Goal: Information Seeking & Learning: Learn about a topic

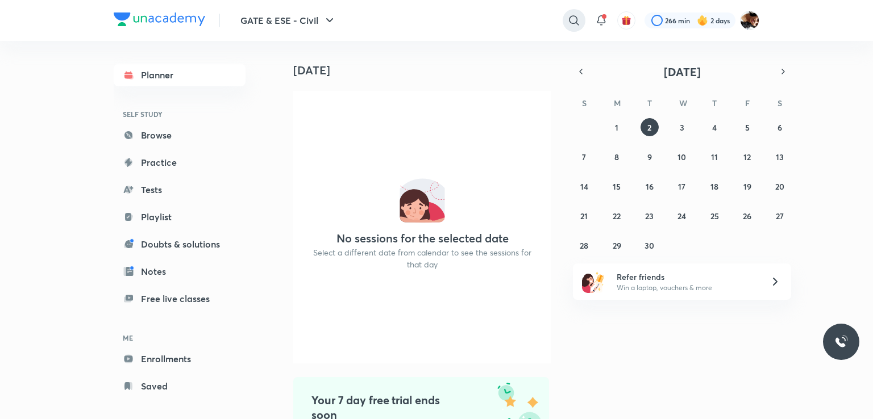
click at [574, 23] on icon at bounding box center [574, 21] width 14 height 14
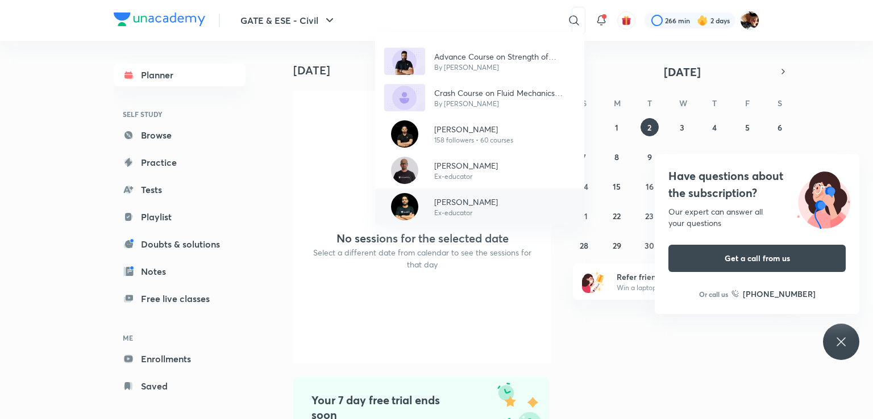
click at [457, 208] on p "Ex-educator" at bounding box center [466, 213] width 64 height 10
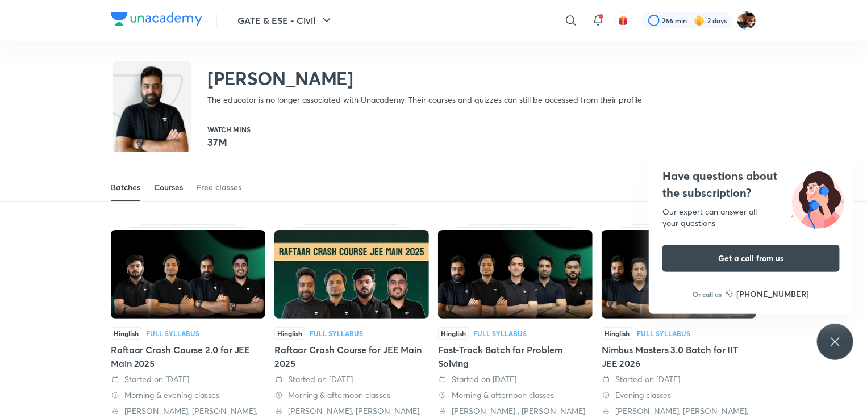
click at [180, 194] on link "Courses" at bounding box center [168, 187] width 29 height 27
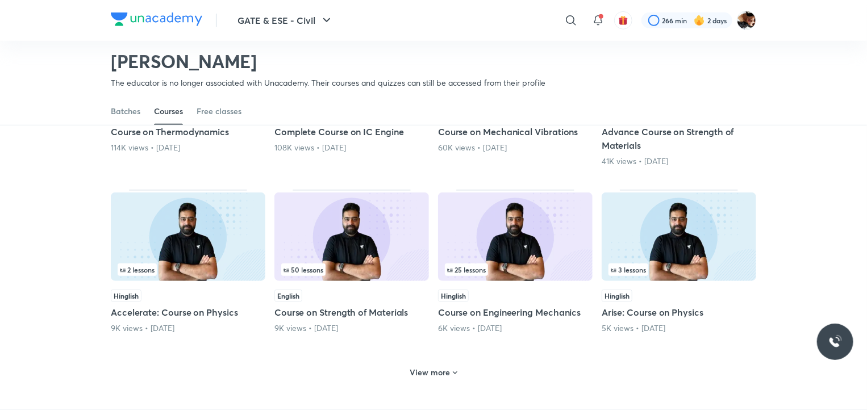
scroll to position [400, 0]
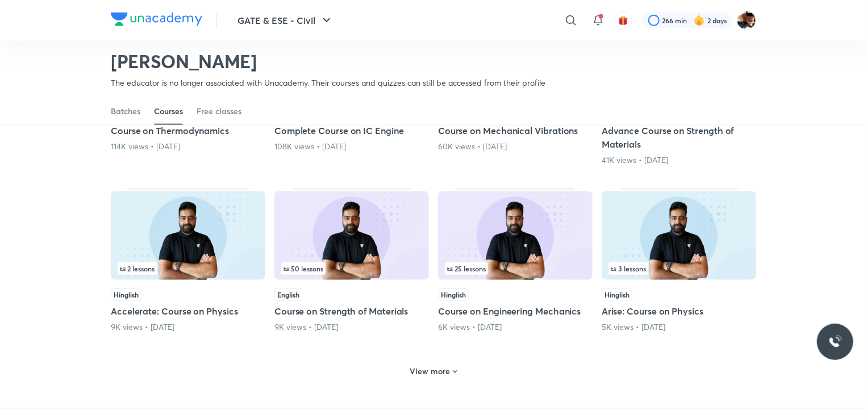
click at [356, 315] on h5 "Course on Strength of Materials" at bounding box center [351, 311] width 155 height 14
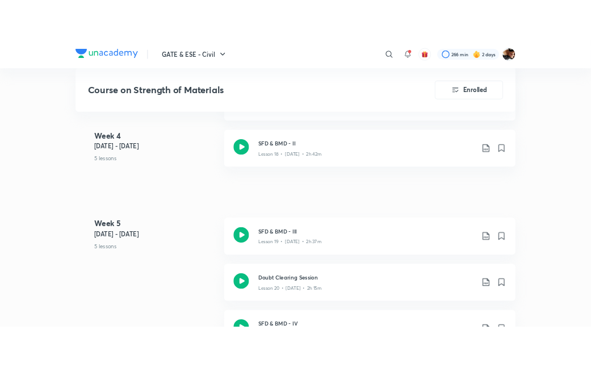
scroll to position [1829, 0]
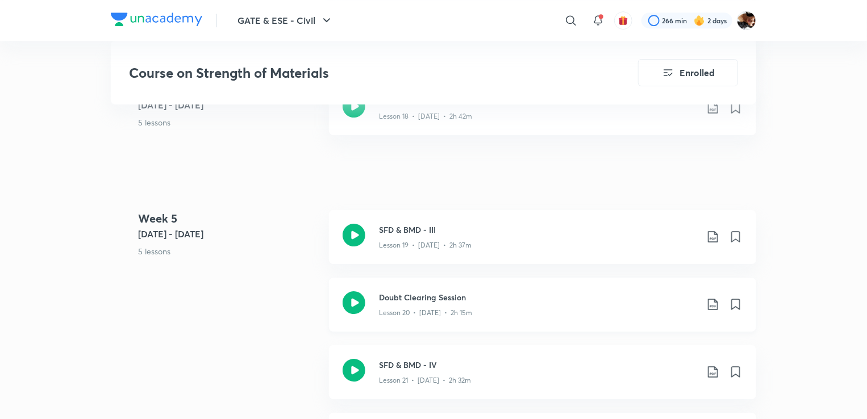
click at [360, 303] on icon at bounding box center [354, 302] width 23 height 23
click at [357, 237] on icon at bounding box center [354, 235] width 23 height 23
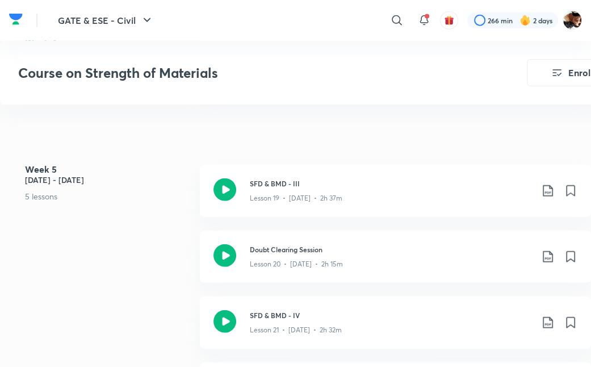
scroll to position [1508, 0]
